Goal: Information Seeking & Learning: Understand process/instructions

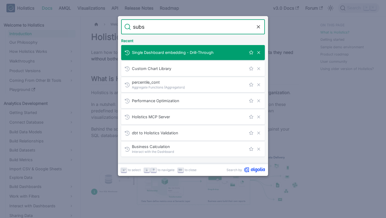
type input "subsc"
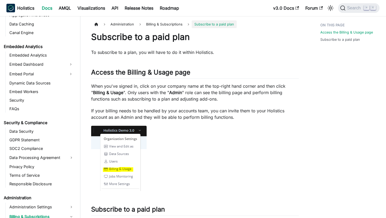
scroll to position [585, 0]
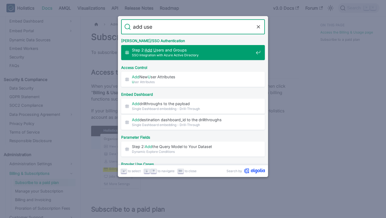
type input "add user"
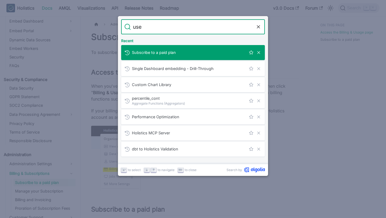
type input "user"
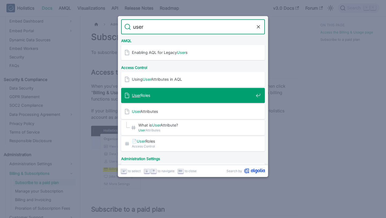
click at [160, 99] on div "User Roles" at bounding box center [194, 95] width 141 height 15
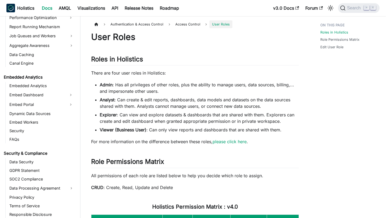
scroll to position [744, 0]
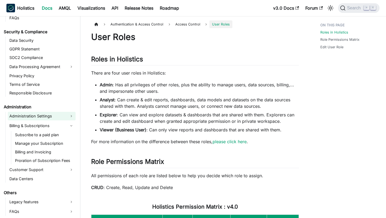
click at [46, 118] on link "Administration Settings" at bounding box center [42, 116] width 68 height 9
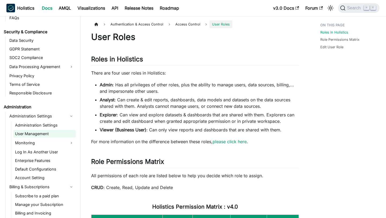
click at [48, 134] on link "User Management" at bounding box center [44, 134] width 62 height 8
